Goal: Task Accomplishment & Management: Manage account settings

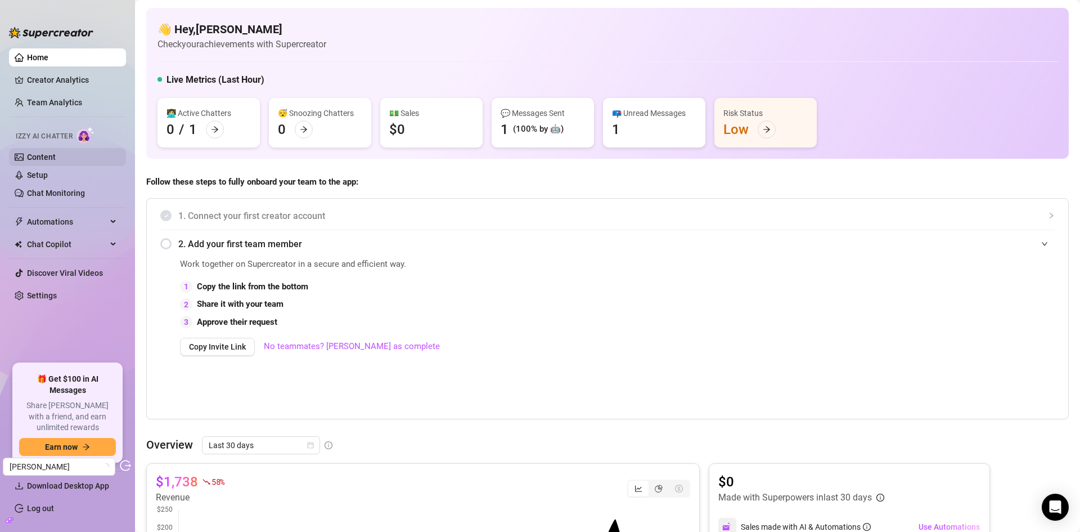
click at [37, 159] on link "Content" at bounding box center [41, 156] width 29 height 9
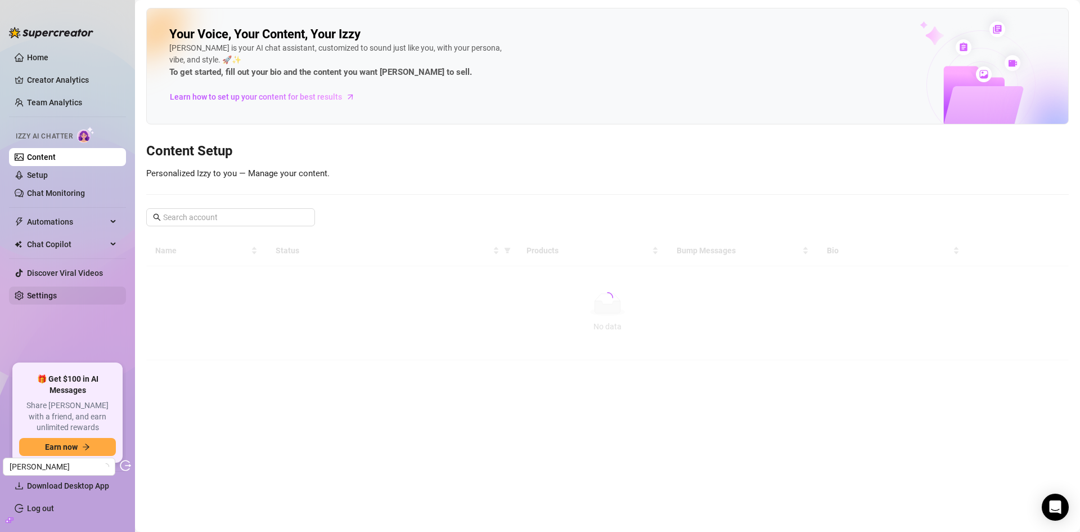
click at [57, 296] on link "Settings" at bounding box center [42, 295] width 30 height 9
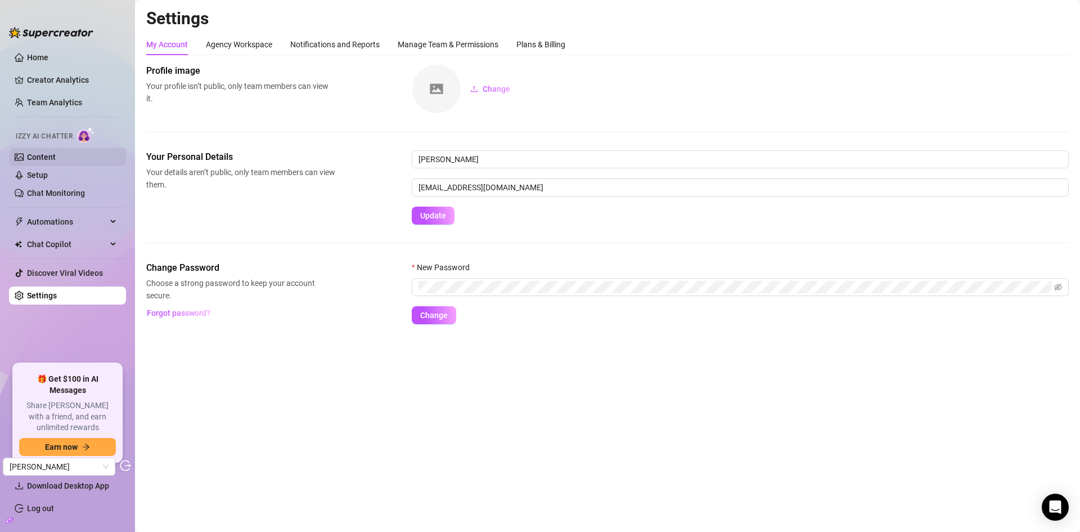
drag, startPoint x: 42, startPoint y: 172, endPoint x: 52, endPoint y: 157, distance: 18.3
click at [42, 172] on link "Setup" at bounding box center [37, 174] width 21 height 9
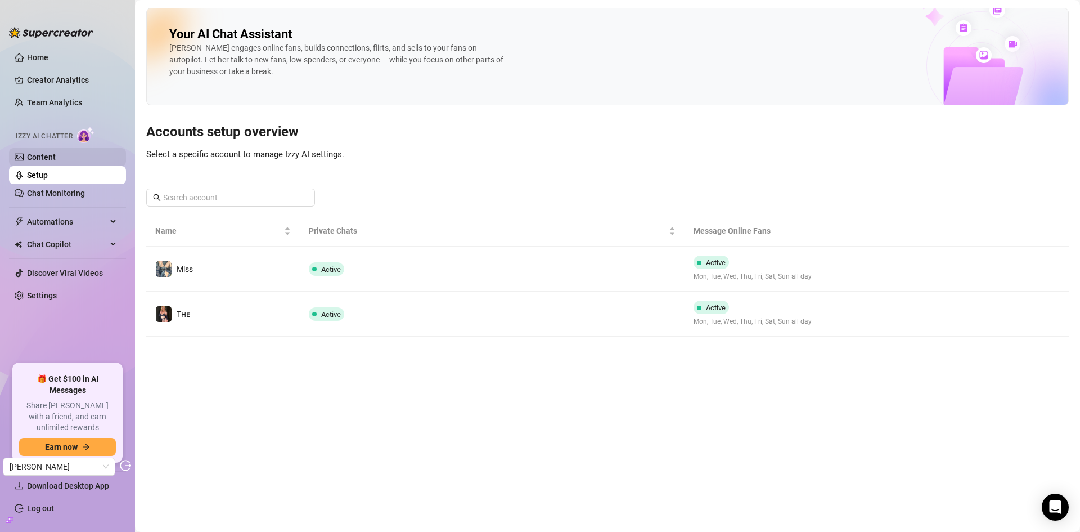
click at [52, 157] on link "Content" at bounding box center [41, 156] width 29 height 9
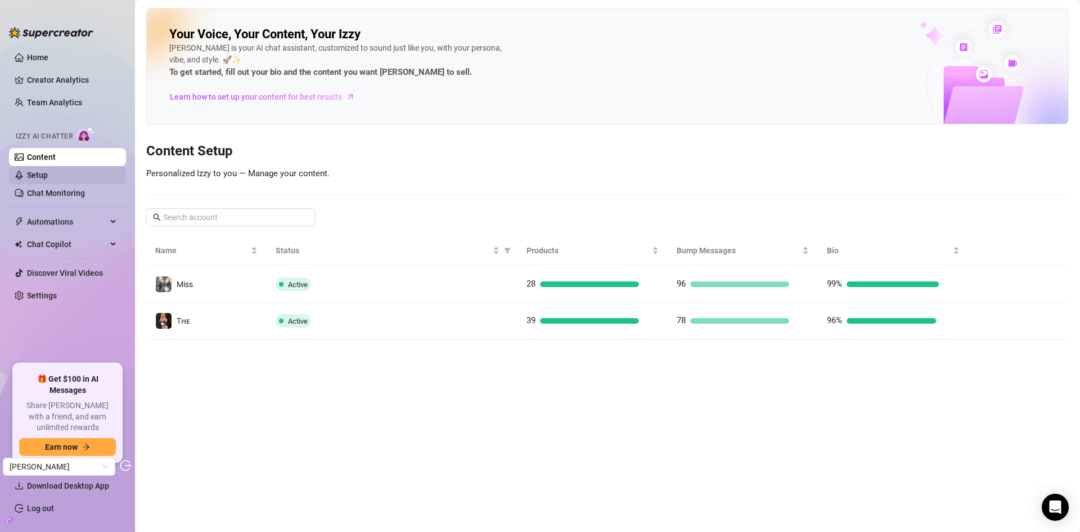
click at [48, 171] on link "Setup" at bounding box center [37, 174] width 21 height 9
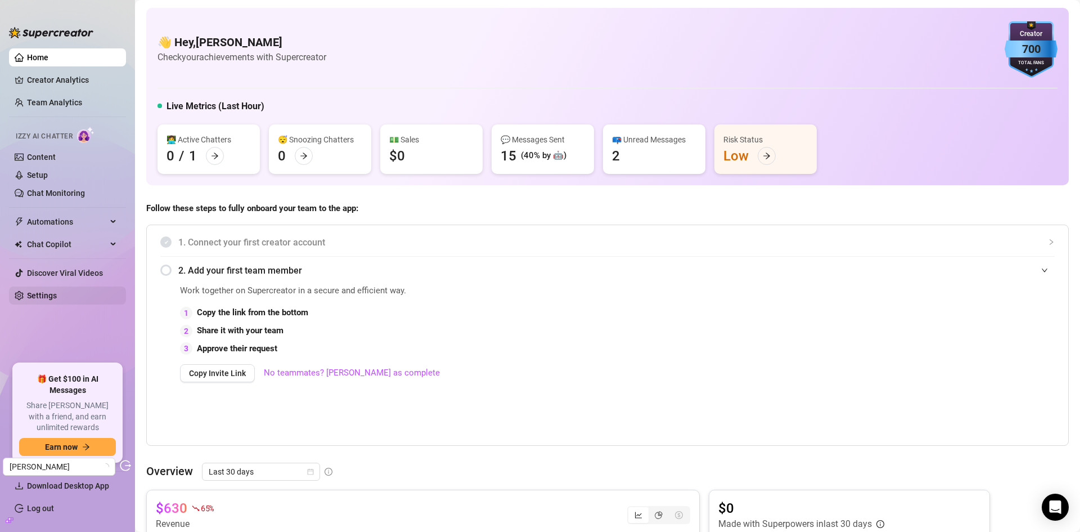
click at [52, 294] on link "Settings" at bounding box center [42, 295] width 30 height 9
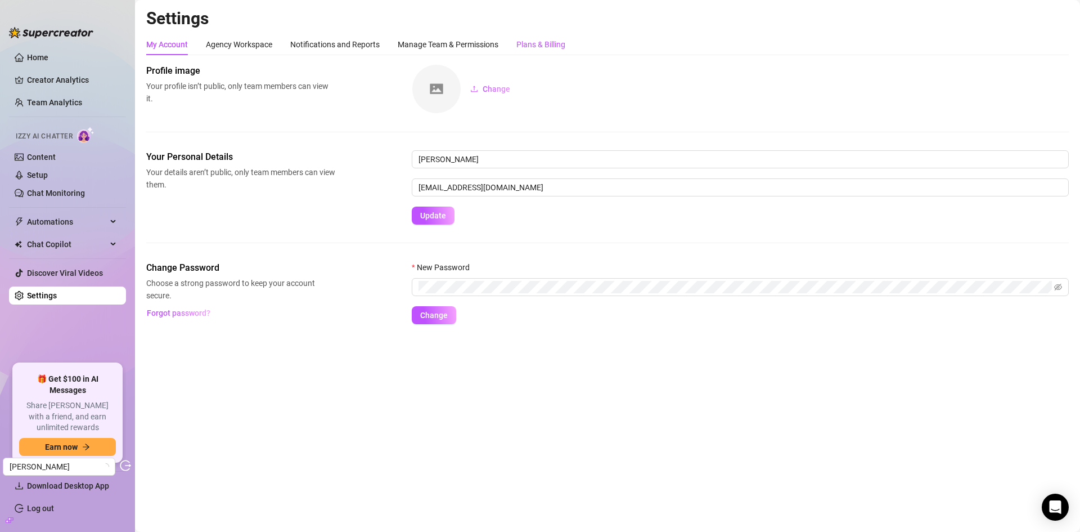
click at [523, 41] on div "Plans & Billing" at bounding box center [540, 44] width 49 height 12
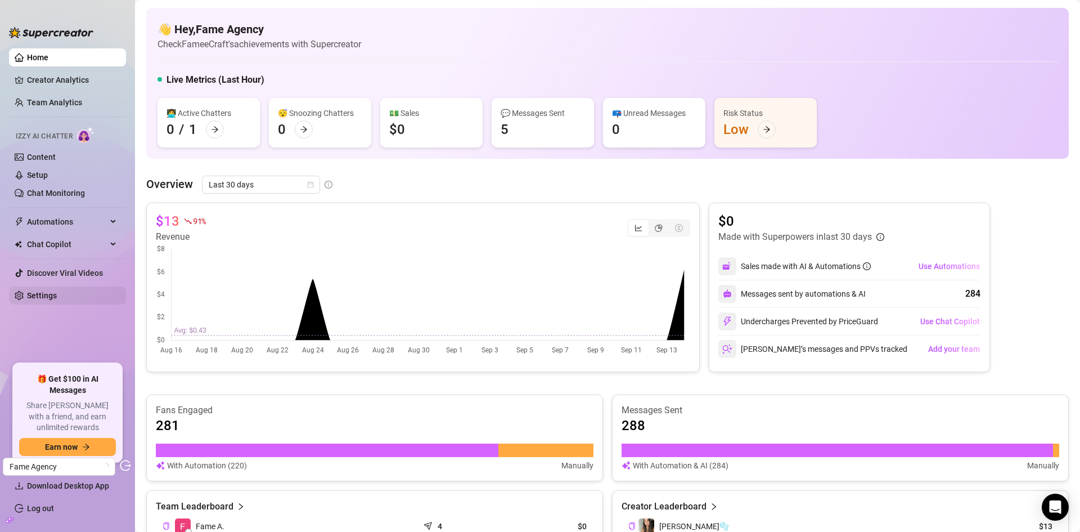
click at [57, 297] on link "Settings" at bounding box center [42, 295] width 30 height 9
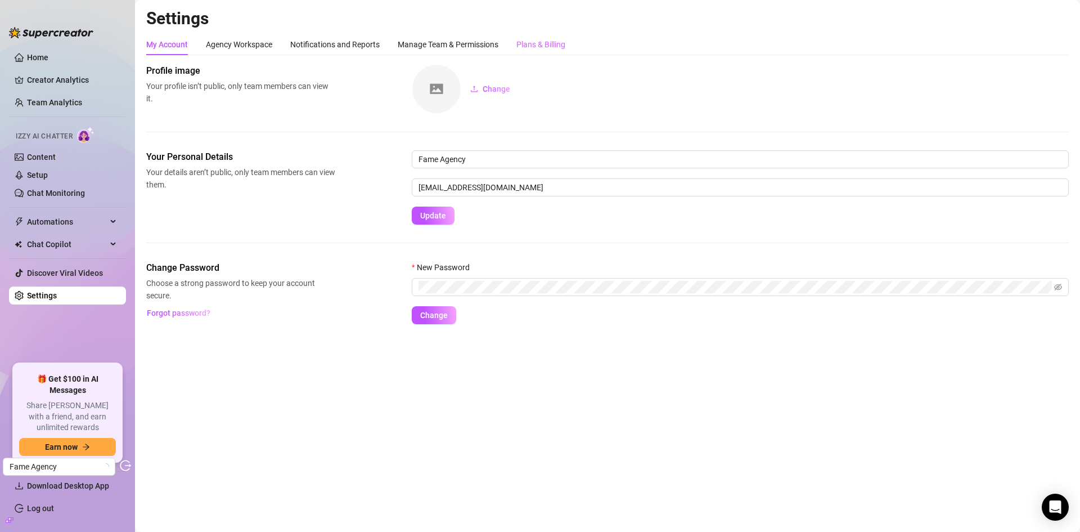
click at [557, 37] on div "Plans & Billing" at bounding box center [540, 44] width 49 height 21
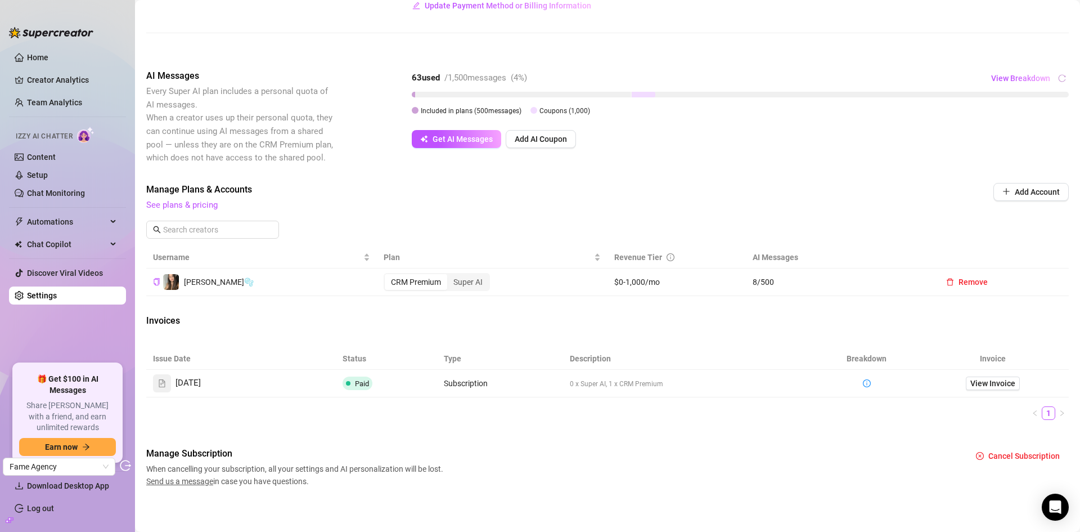
scroll to position [170, 0]
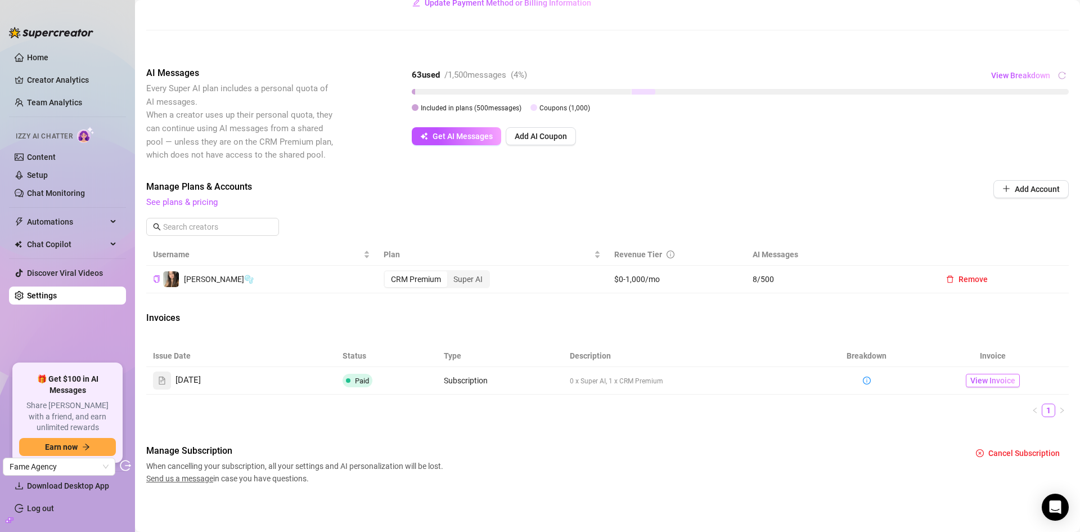
click at [982, 385] on span "View Invoice" at bounding box center [992, 380] width 45 height 12
